Goal: Information Seeking & Learning: Understand process/instructions

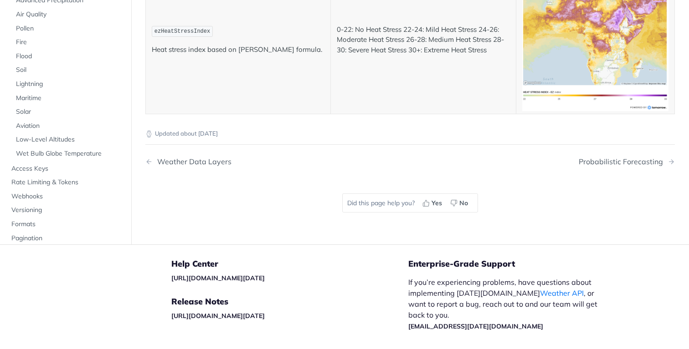
scroll to position [4944, 0]
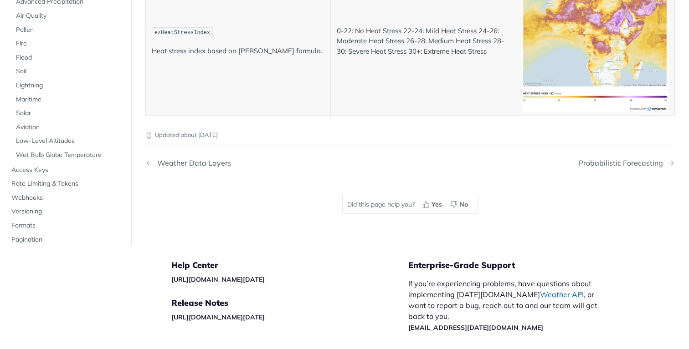
click at [540, 290] on link "Weather API" at bounding box center [562, 294] width 44 height 9
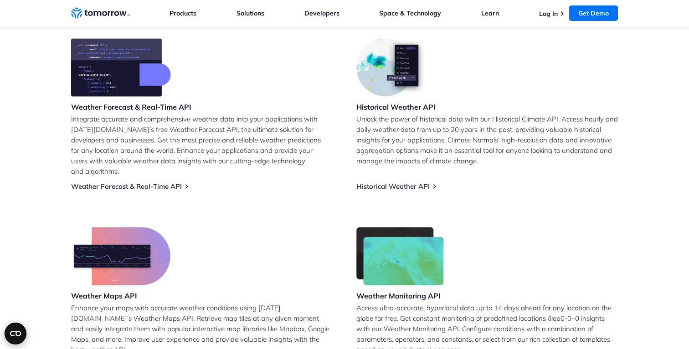
scroll to position [361, 0]
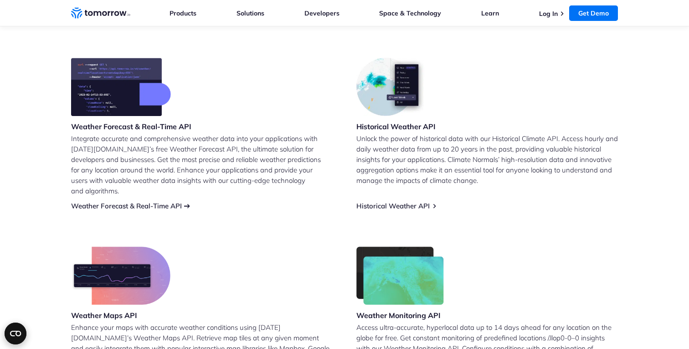
click at [163, 202] on link "Weather Forecast & Real-Time API" at bounding box center [126, 206] width 111 height 9
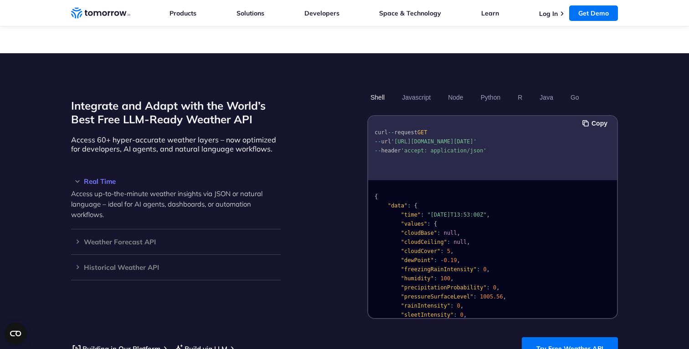
scroll to position [738, 0]
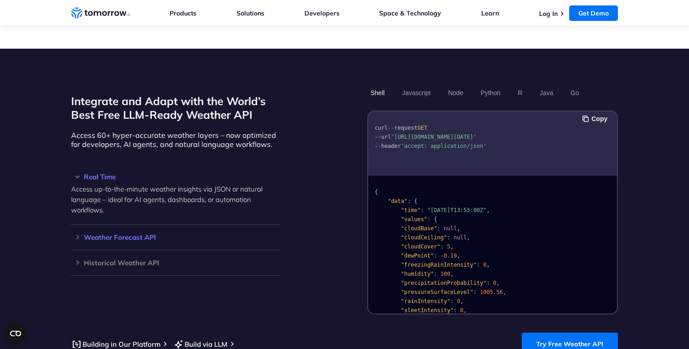
click at [145, 234] on h3 "Weather Forecast API" at bounding box center [176, 237] width 210 height 7
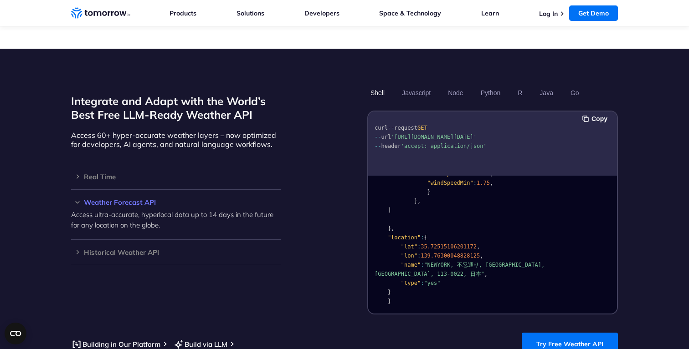
scroll to position [745, 0]
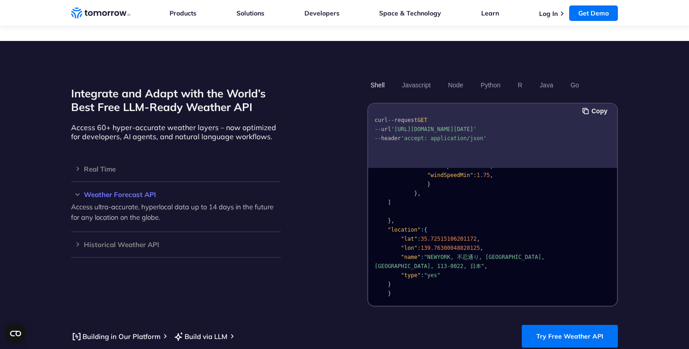
click at [435, 254] on span ""NEWYORK, 不忍通り, 千駄木三丁目, 文京区, 東京都, 113-0022, 日本"" at bounding box center [460, 261] width 173 height 15
click at [464, 254] on span ""NEWYORK, 不忍通り, 千駄木三丁目, 文京区, 東京都, 113-0022, 日本"" at bounding box center [460, 261] width 173 height 15
click at [461, 254] on span ""NEWYORK, 不忍通り, 千駄木三丁目, 文京区, 東京都, 113-0022, 日本"" at bounding box center [460, 261] width 173 height 15
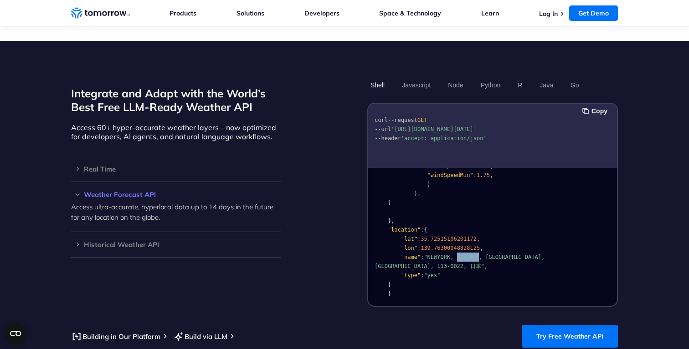
drag, startPoint x: 461, startPoint y: 245, endPoint x: 473, endPoint y: 245, distance: 12.8
click at [473, 254] on span ""NEWYORK, 不忍通り, 千駄木三丁目, 文京区, 東京都, 113-0022, 日本"" at bounding box center [460, 261] width 173 height 15
click at [418, 77] on button "Javascript" at bounding box center [416, 84] width 35 height 15
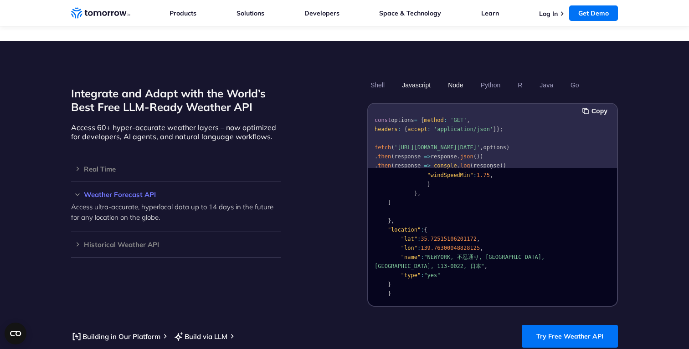
click at [451, 77] on button "Node" at bounding box center [455, 84] width 21 height 15
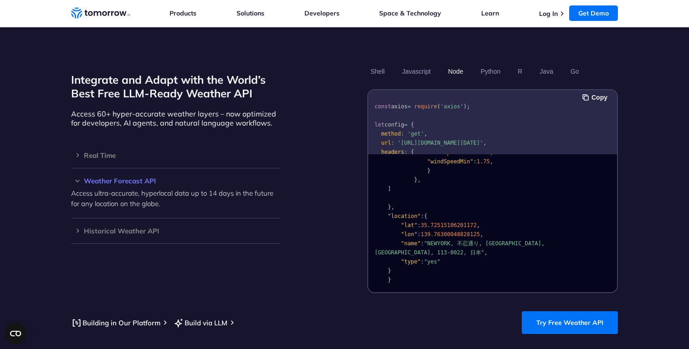
scroll to position [755, 0]
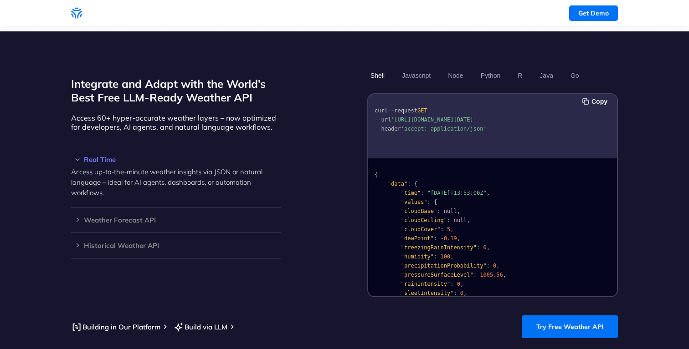
scroll to position [755, 0]
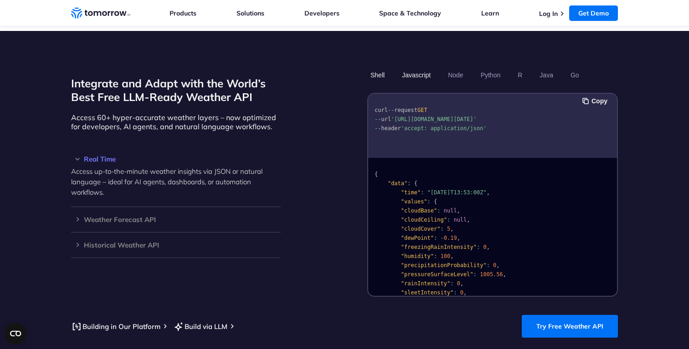
click at [430, 67] on button "Javascript" at bounding box center [416, 74] width 35 height 15
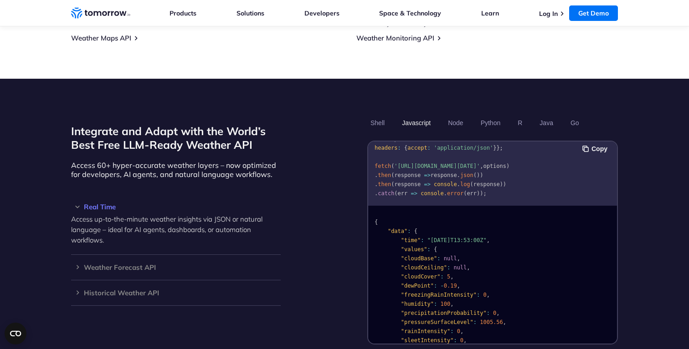
scroll to position [704, 0]
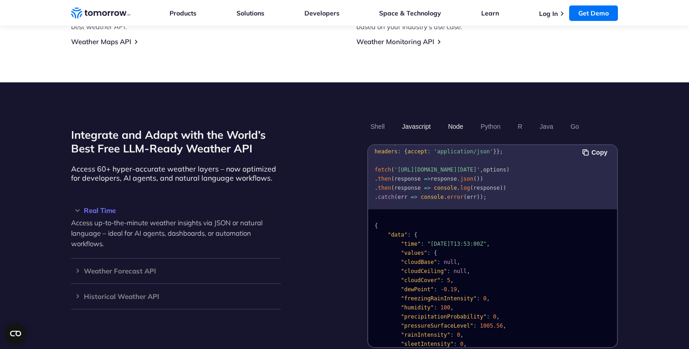
click at [458, 119] on button "Node" at bounding box center [455, 126] width 21 height 15
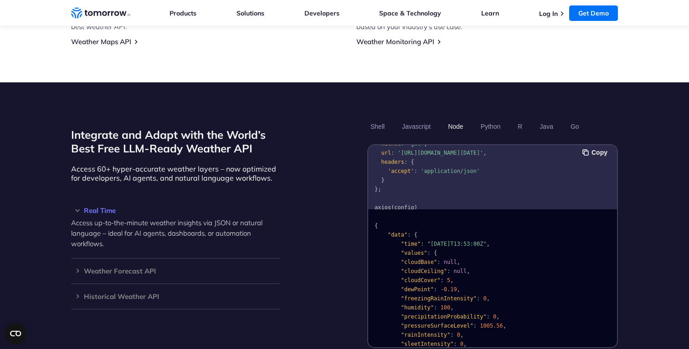
scroll to position [46, 0]
click at [422, 121] on button "Javascript" at bounding box center [416, 126] width 35 height 15
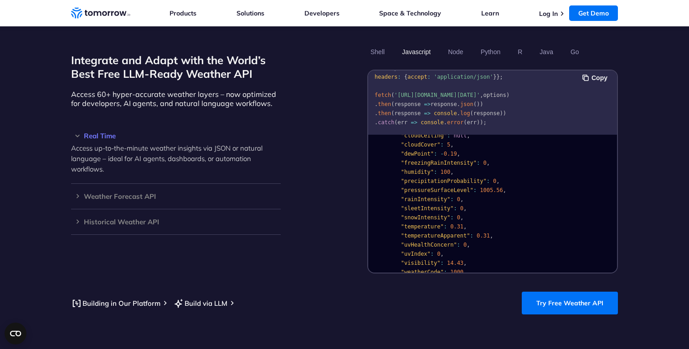
scroll to position [784, 0]
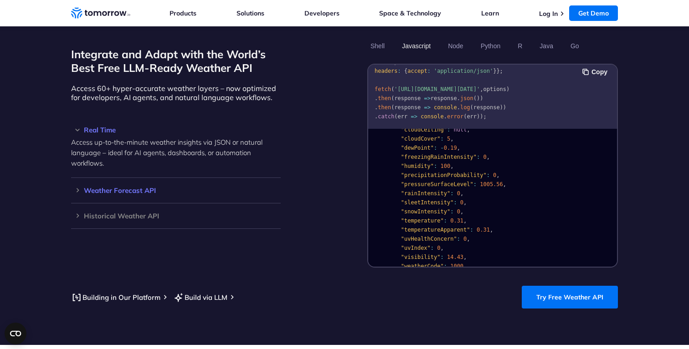
click at [100, 187] on h3 "Weather Forecast API" at bounding box center [176, 190] width 210 height 7
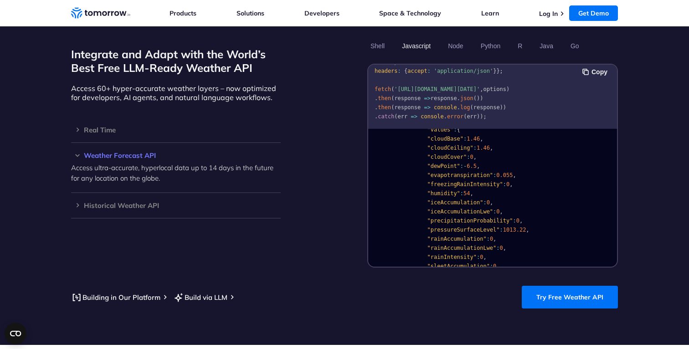
click at [95, 163] on p "Access ultra-accurate, hyperlocal data up to 14 days in the future for any loca…" at bounding box center [176, 173] width 210 height 21
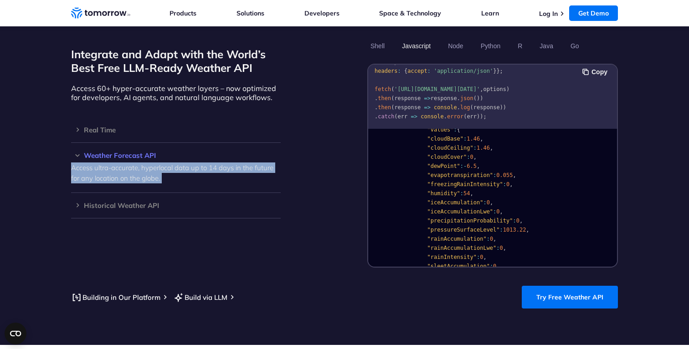
click at [95, 163] on p "Access ultra-accurate, hyperlocal data up to 14 days in the future for any loca…" at bounding box center [176, 173] width 210 height 21
click at [551, 287] on link "Try Free Weather API" at bounding box center [570, 297] width 96 height 23
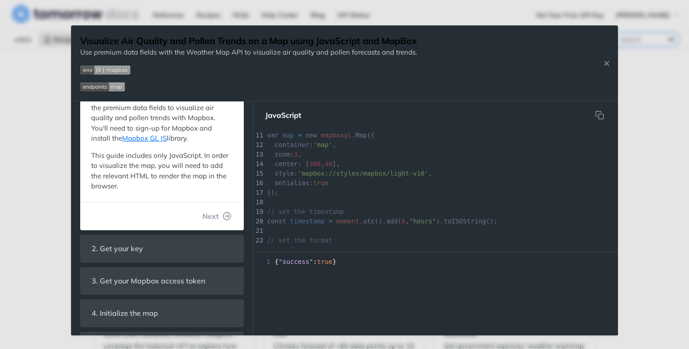
scroll to position [111, 0]
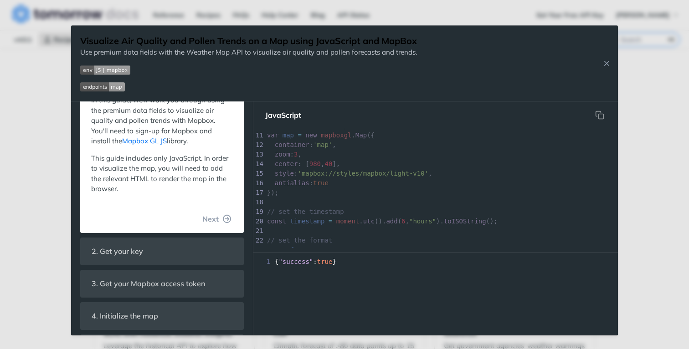
click at [102, 70] on img "Expand image" at bounding box center [105, 70] width 50 height 9
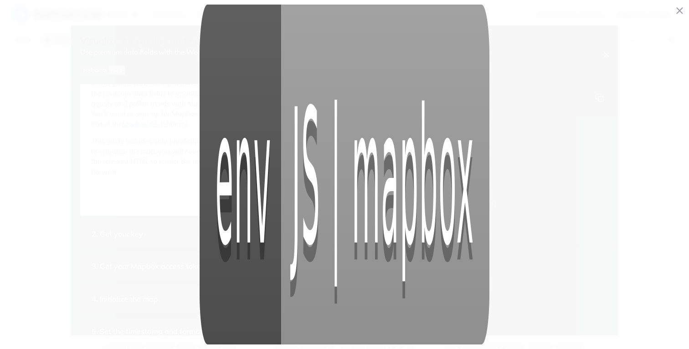
click at [102, 70] on span "Collapse image" at bounding box center [344, 174] width 689 height 349
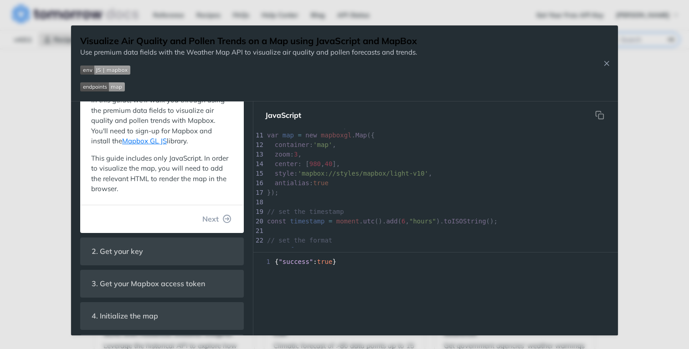
click at [116, 90] on img "Expand image" at bounding box center [102, 86] width 45 height 9
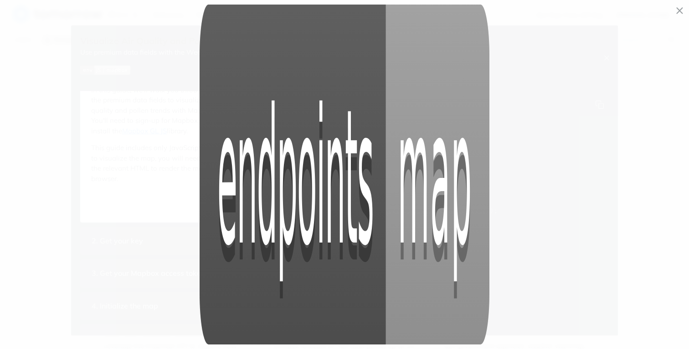
click at [116, 90] on span "Collapse image" at bounding box center [344, 174] width 689 height 349
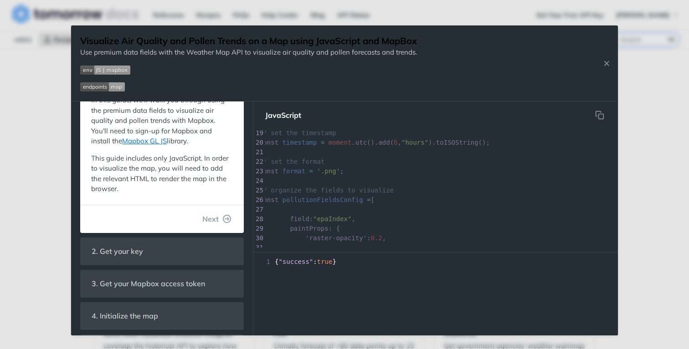
scroll to position [175, 0]
click at [182, 41] on h1 "Visualize Air Quality and Pollen Trends on a Map using JavaScript and MapBox" at bounding box center [248, 41] width 337 height 13
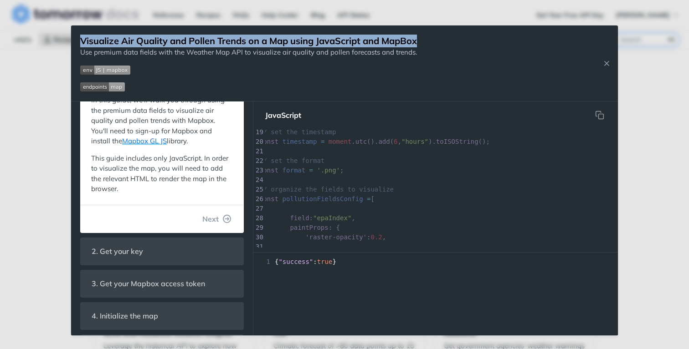
click at [182, 41] on h1 "Visualize Air Quality and Pollen Trends on a Map using JavaScript and MapBox" at bounding box center [248, 41] width 337 height 13
click at [606, 59] on icon "Close Recipe" at bounding box center [606, 63] width 8 height 8
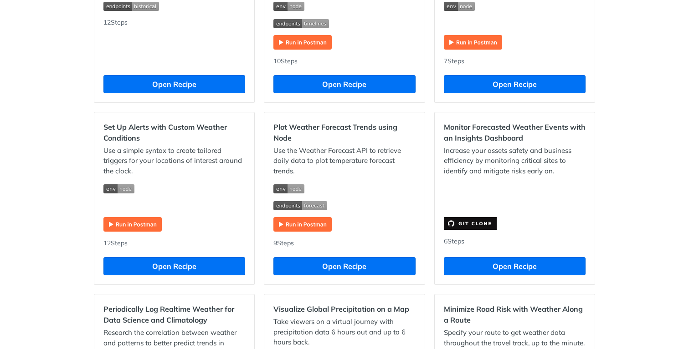
scroll to position [377, 0]
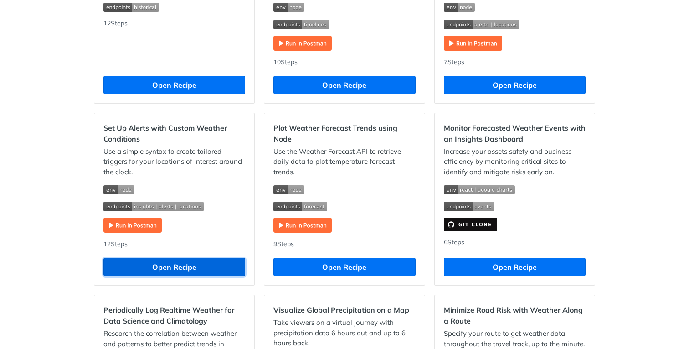
click at [193, 269] on button "Open Recipe" at bounding box center [174, 267] width 142 height 18
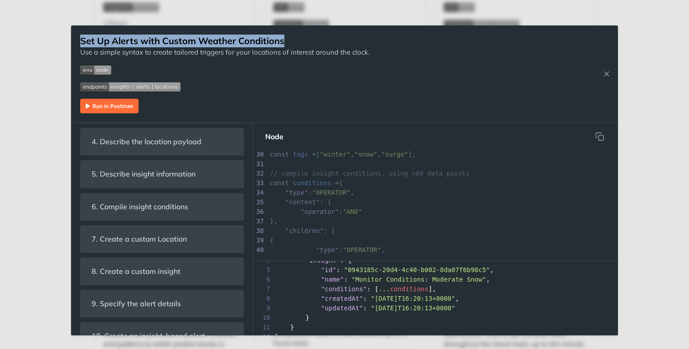
scroll to position [288, 2]
